Goal: Task Accomplishment & Management: Manage account settings

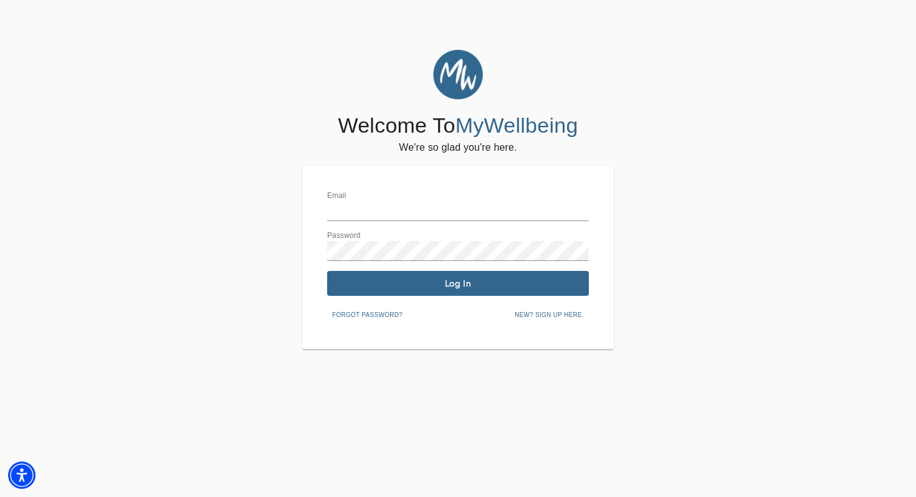
type input "[EMAIL_ADDRESS][DOMAIN_NAME]"
click at [403, 278] on span "Log In" at bounding box center [458, 284] width 252 height 12
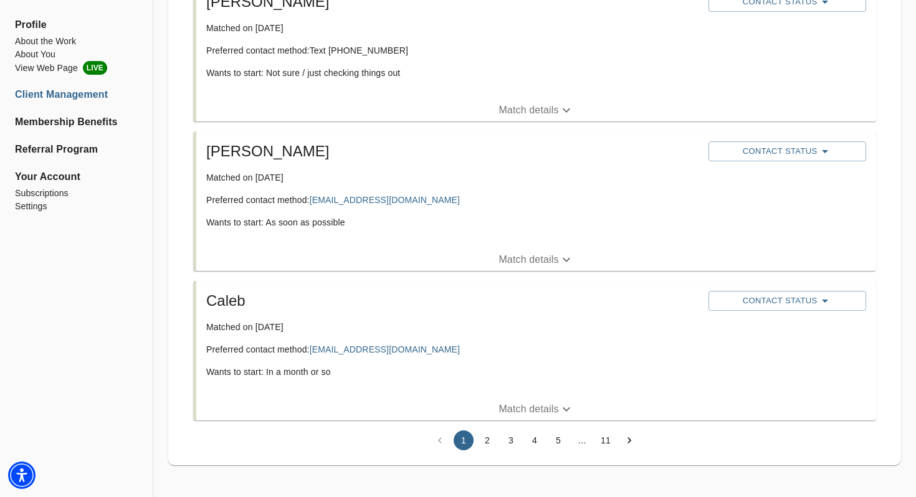
scroll to position [2822, 0]
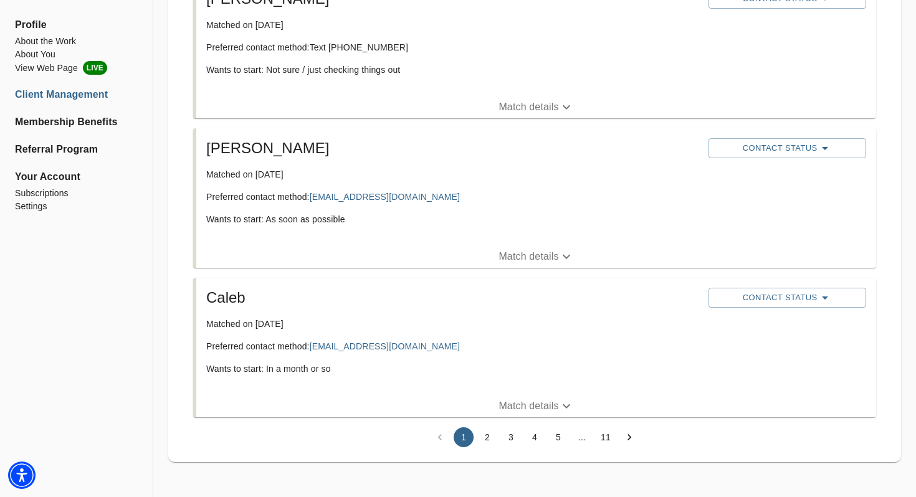
click at [488, 440] on button "2" at bounding box center [487, 437] width 20 height 20
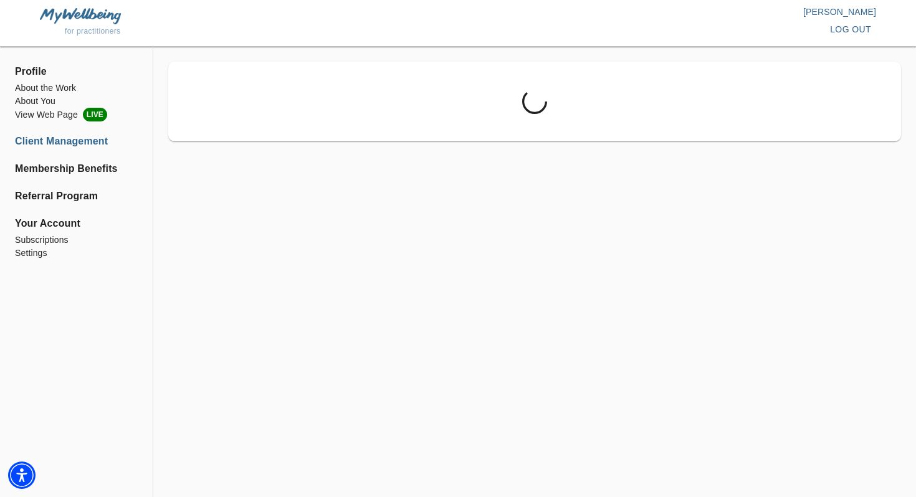
scroll to position [0, 0]
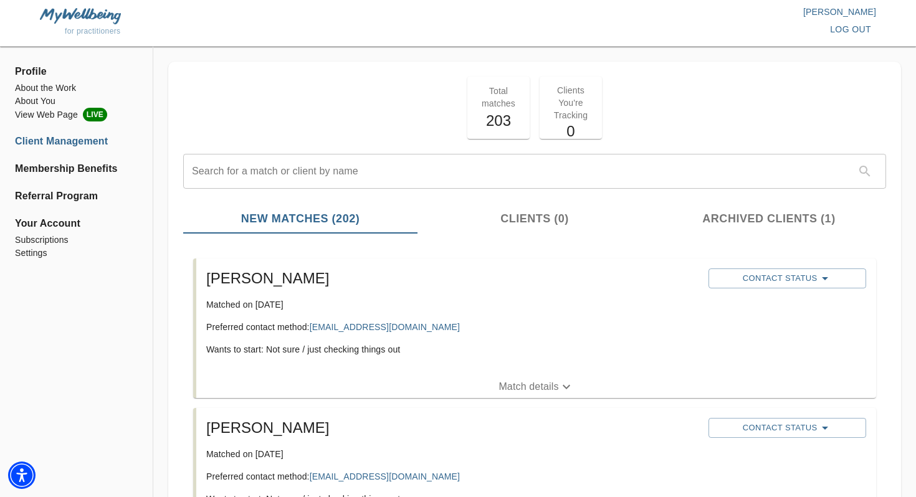
click at [542, 382] on p "Match details" at bounding box center [528, 386] width 60 height 15
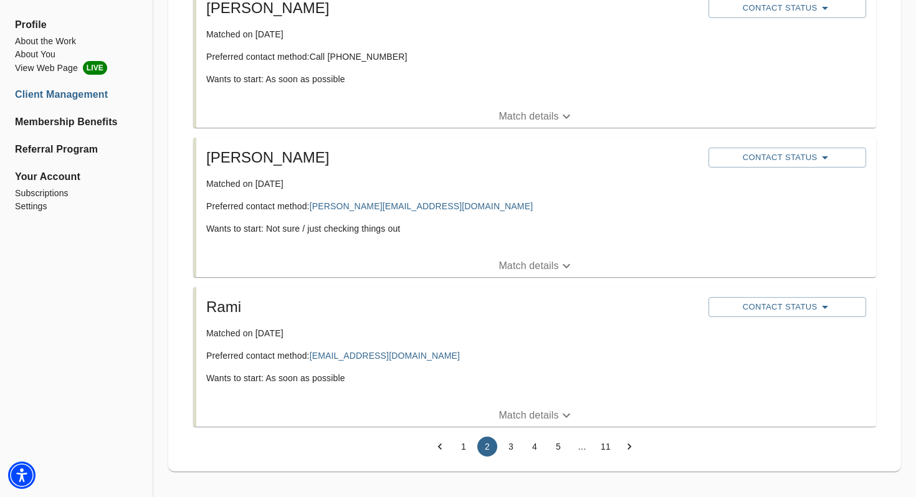
scroll to position [2934, 0]
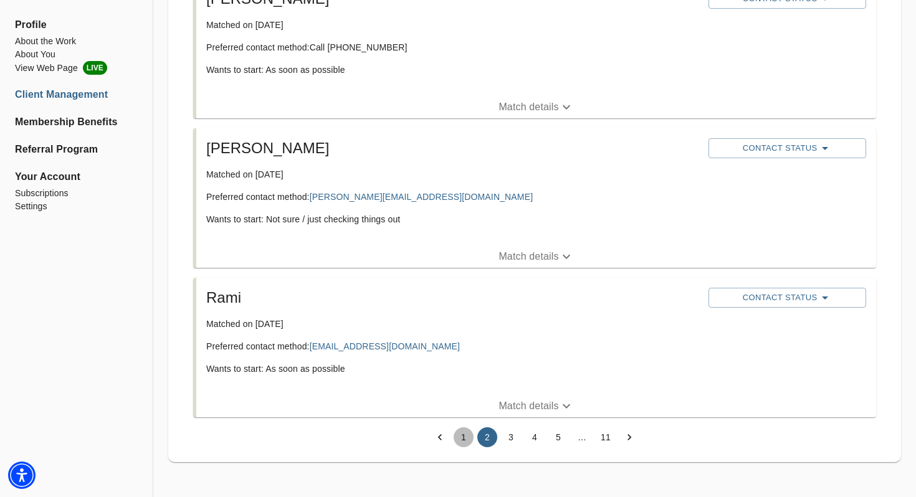
click at [463, 437] on button "1" at bounding box center [464, 437] width 20 height 20
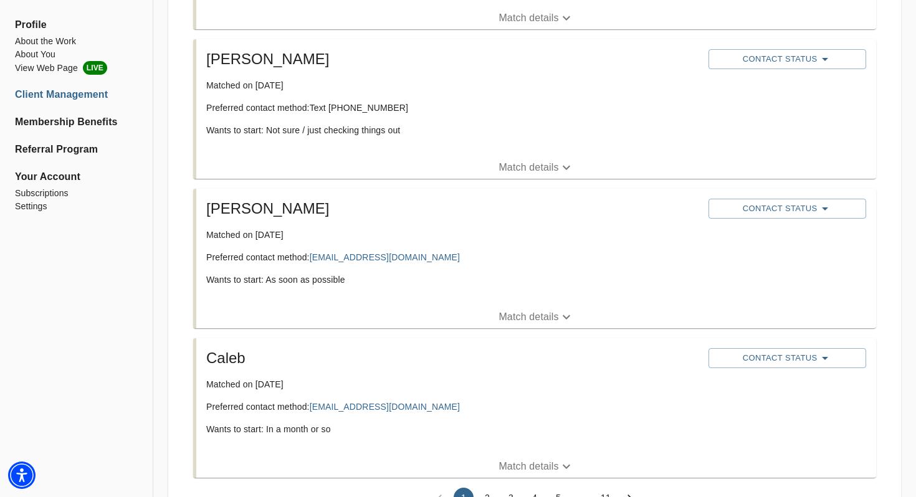
scroll to position [2822, 0]
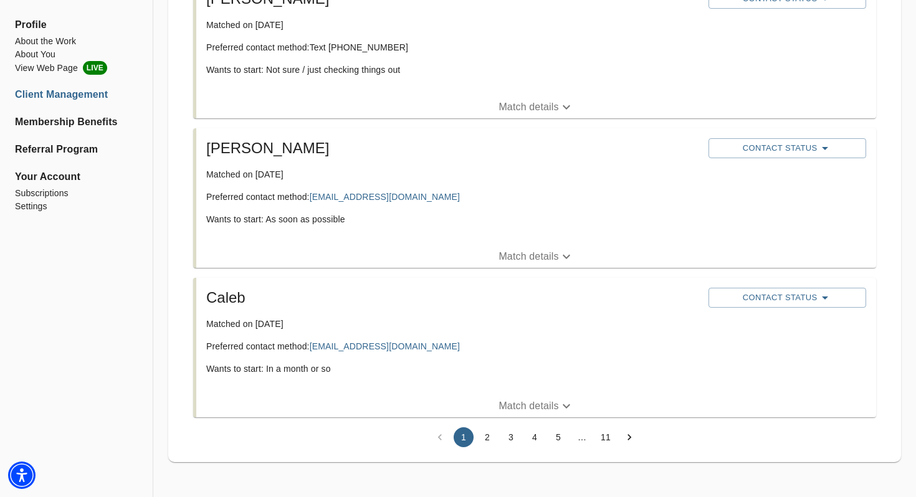
click at [487, 437] on button "2" at bounding box center [487, 437] width 20 height 20
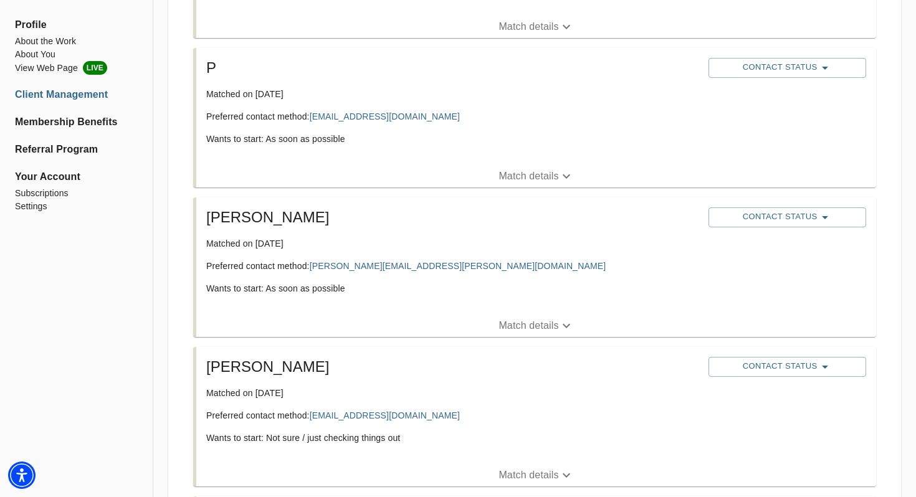
scroll to position [1859, 0]
